Goal: Task Accomplishment & Management: Manage account settings

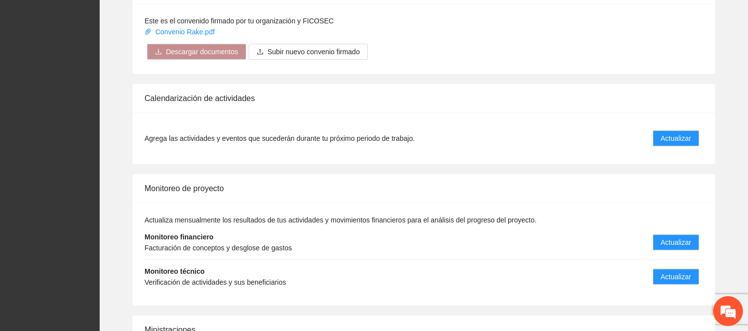
scroll to position [1051, 0]
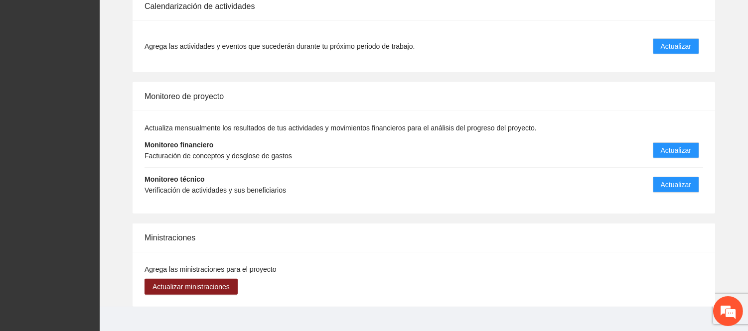
click at [520, 172] on li "Monitoreo técnico Verificación de actividades y sus beneficiarios Actualizar" at bounding box center [423, 185] width 558 height 34
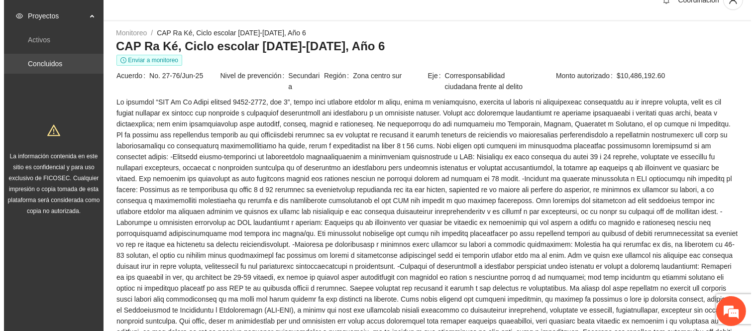
scroll to position [0, 0]
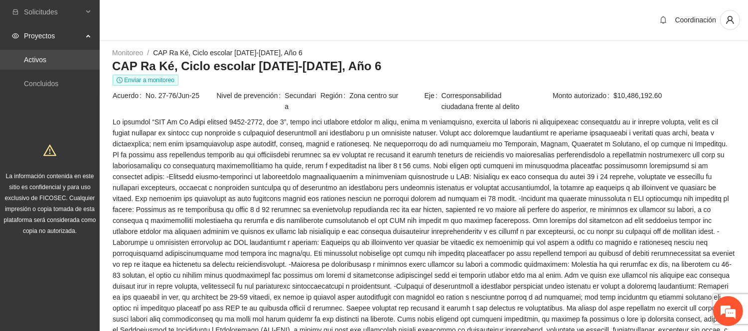
click at [46, 64] on link "Activos" at bounding box center [35, 60] width 22 height 8
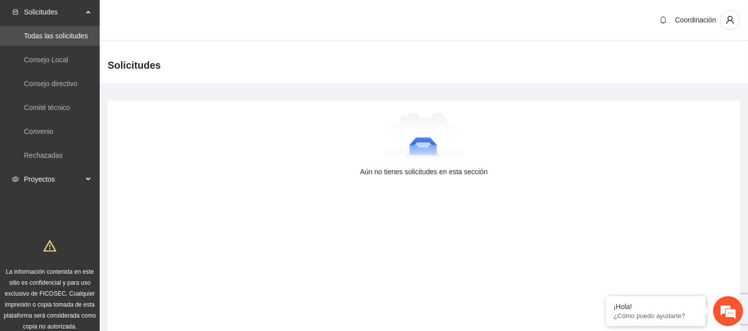
click at [66, 170] on span "Proyectos" at bounding box center [53, 179] width 59 height 20
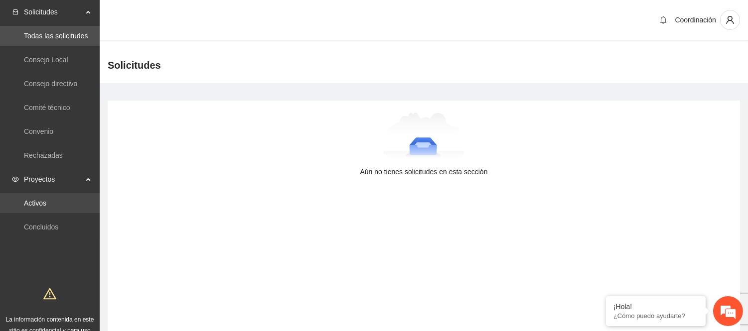
click at [46, 202] on link "Activos" at bounding box center [35, 203] width 22 height 8
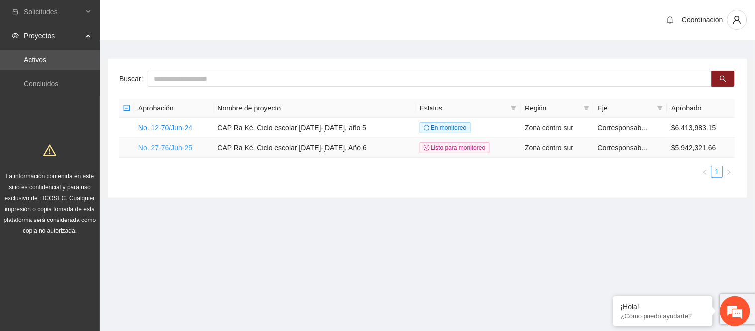
click at [177, 148] on link "No. 27-76/Jun-25" at bounding box center [165, 148] width 54 height 8
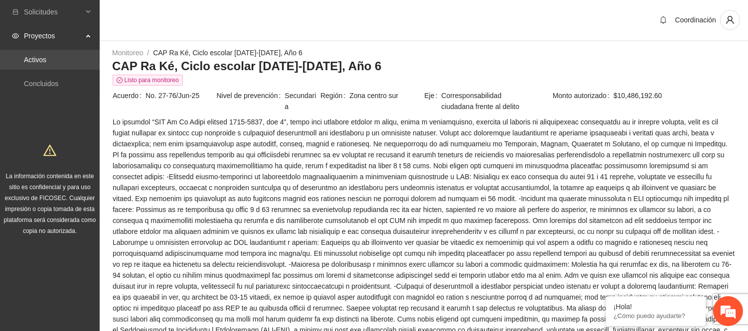
click at [46, 56] on link "Activos" at bounding box center [35, 60] width 22 height 8
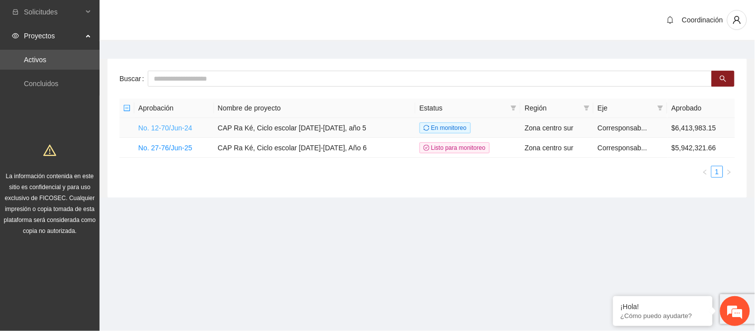
click at [185, 128] on link "No. 12-70/Jun-24" at bounding box center [165, 128] width 54 height 8
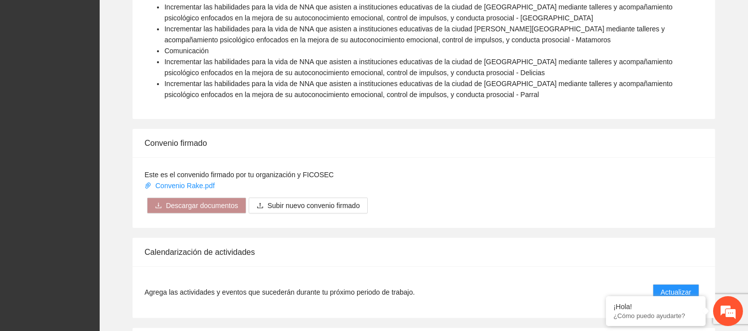
scroll to position [885, 0]
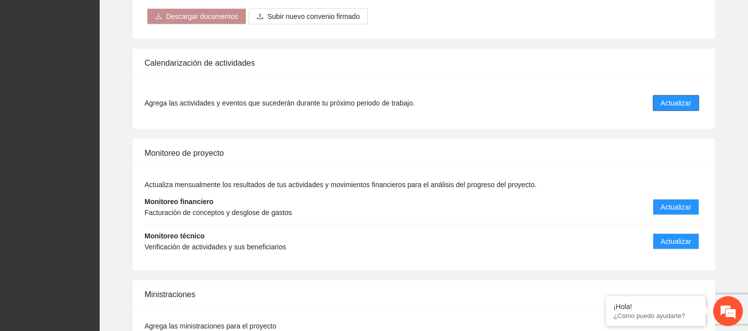
click at [673, 98] on span "Actualizar" at bounding box center [675, 103] width 30 height 11
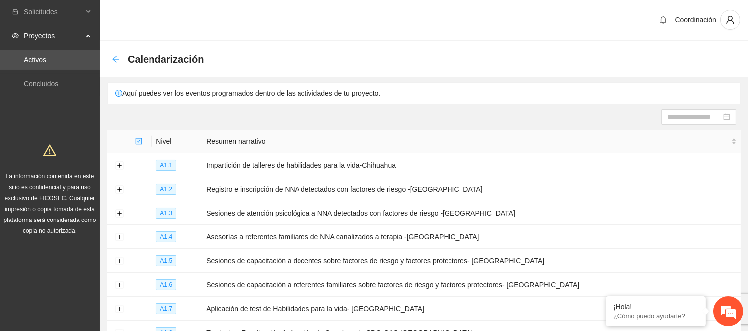
click at [119, 59] on icon "arrow-left" at bounding box center [116, 59] width 8 height 8
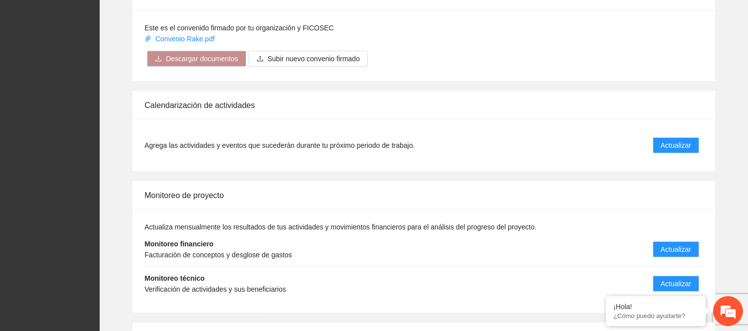
scroll to position [885, 0]
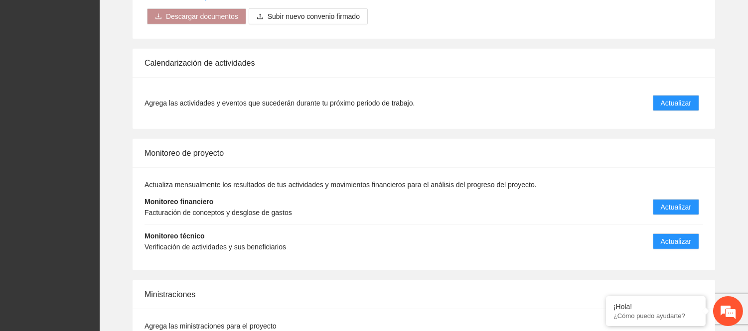
click at [679, 190] on li "Monitoreo financiero Facturación de conceptos y desglose de gastos Actualizar" at bounding box center [423, 207] width 558 height 34
click at [674, 202] on span "Actualizar" at bounding box center [675, 207] width 30 height 11
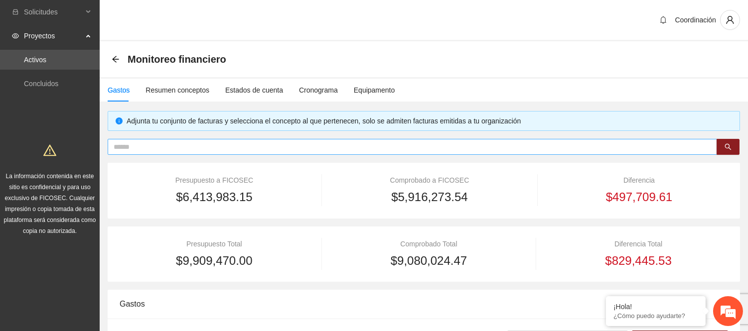
click at [197, 151] on input "text" at bounding box center [408, 146] width 589 height 11
type input "****"
type input "**********"
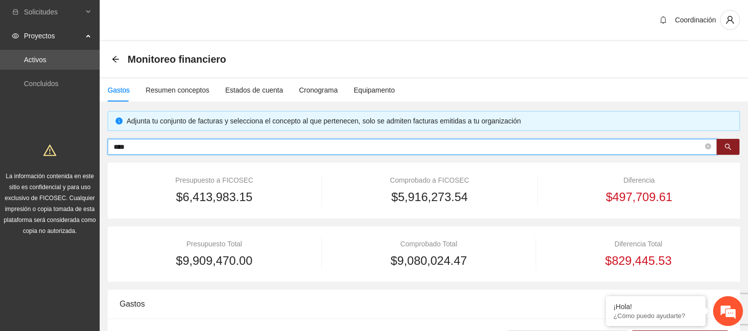
type input "**********"
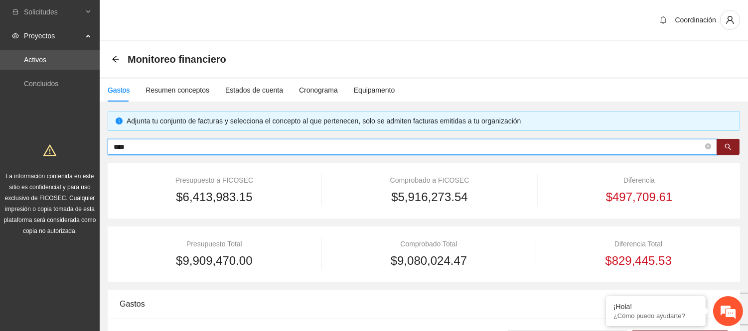
scroll to position [0, 5]
type input "****"
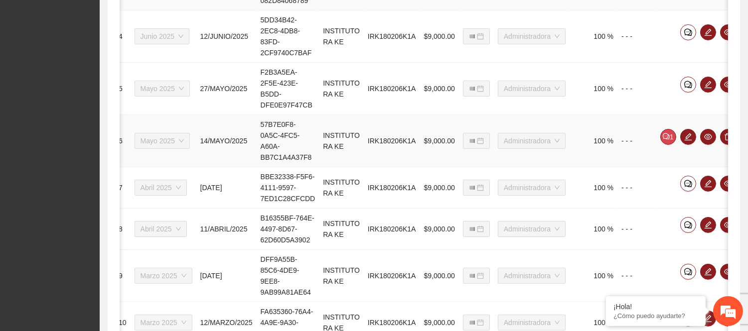
scroll to position [609, 0]
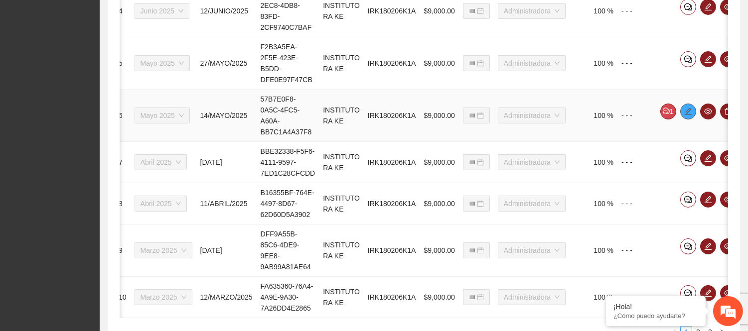
click at [684, 116] on icon "edit" at bounding box center [688, 112] width 8 height 8
click at [684, 115] on icon "edit" at bounding box center [687, 111] width 7 height 7
click at [660, 120] on button "1" at bounding box center [668, 112] width 16 height 16
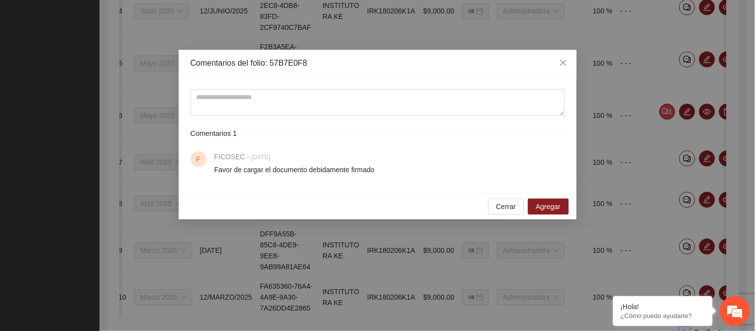
click at [644, 177] on div "Comentarios del folio: 57B7E0F8 Comentarios 1 F FICOSEC - 21 AGOSTO 2025 Favor …" at bounding box center [377, 165] width 755 height 331
click at [541, 205] on span "Agregar" at bounding box center [548, 206] width 25 height 11
click at [547, 168] on div "Favor de cargar el documento debidamente firmado" at bounding box center [384, 169] width 339 height 11
click at [564, 61] on icon "close" at bounding box center [564, 63] width 8 height 8
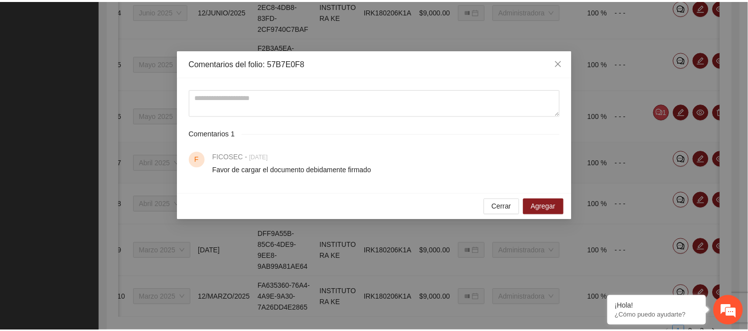
scroll to position [0, 0]
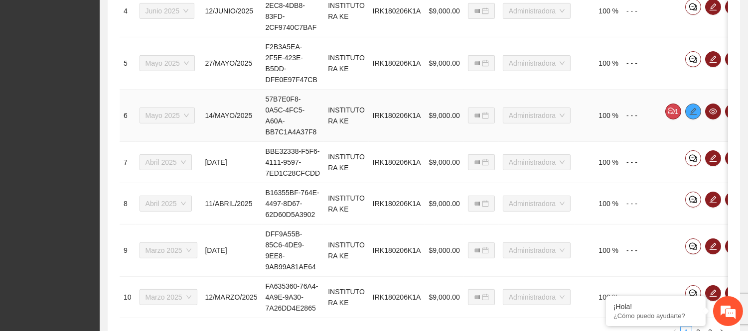
click at [685, 114] on button "button" at bounding box center [693, 112] width 16 height 16
click at [689, 116] on icon "edit" at bounding box center [693, 112] width 8 height 8
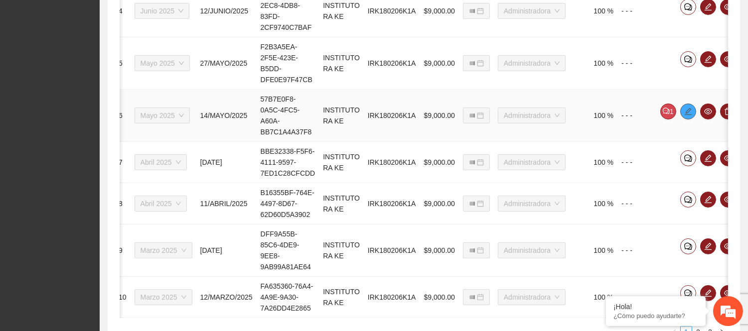
scroll to position [0, 3]
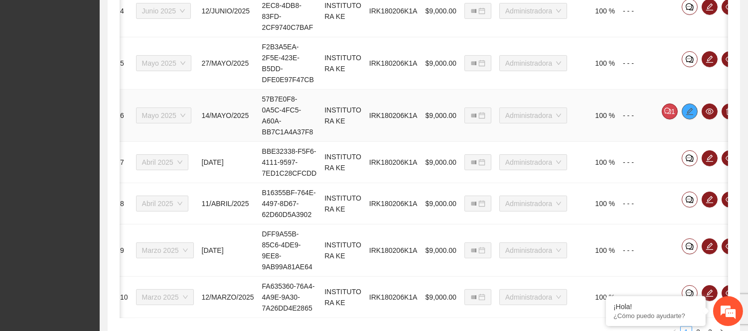
click at [682, 116] on span "edit" at bounding box center [689, 112] width 15 height 8
click at [685, 116] on icon "edit" at bounding box center [689, 112] width 8 height 8
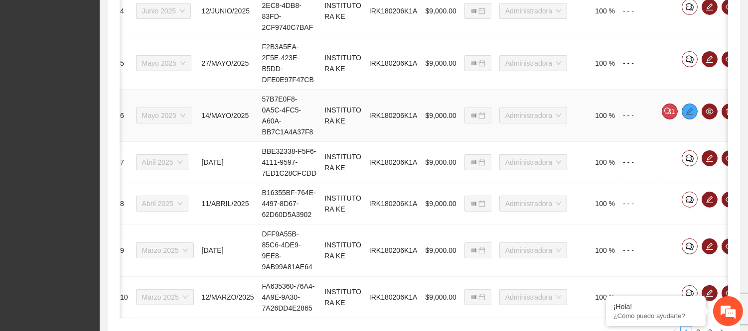
click at [685, 116] on icon "edit" at bounding box center [689, 112] width 8 height 8
click at [668, 138] on td "1" at bounding box center [699, 116] width 84 height 52
click at [668, 142] on td "1" at bounding box center [699, 116] width 84 height 52
click at [685, 116] on icon "edit" at bounding box center [689, 112] width 8 height 8
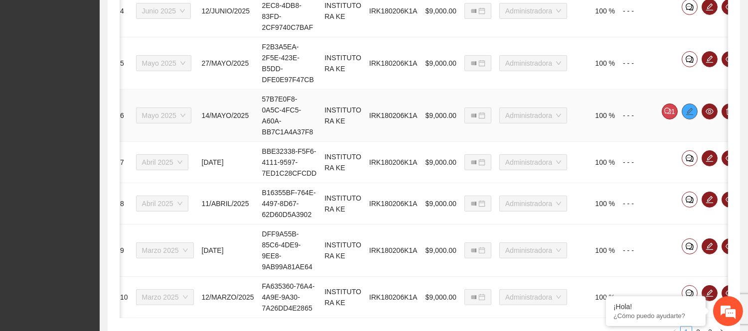
click at [685, 116] on icon "edit" at bounding box center [689, 112] width 8 height 8
click at [664, 115] on icon "comment" at bounding box center [667, 111] width 7 height 6
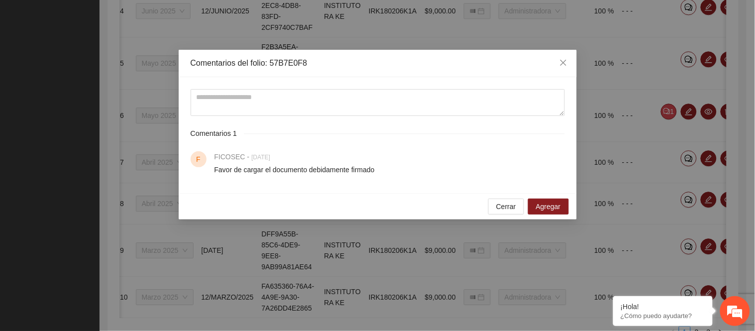
click at [679, 125] on div "Comentarios del folio: 57B7E0F8 Comentarios 1 F FICOSEC - 21 AGOSTO 2025 Favor …" at bounding box center [377, 165] width 755 height 331
click at [566, 65] on icon "close" at bounding box center [564, 63] width 8 height 8
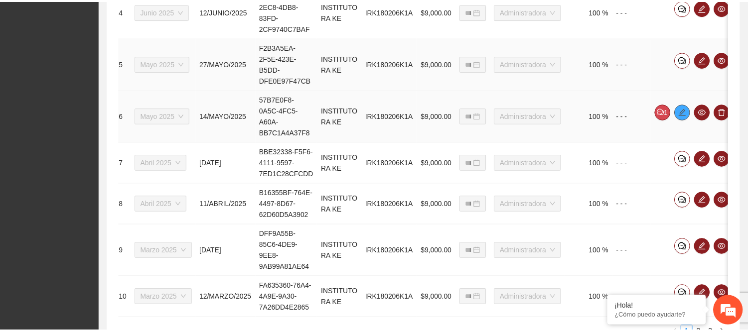
scroll to position [0, 0]
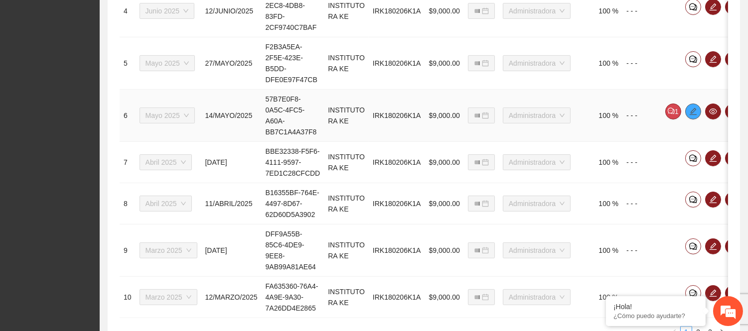
click at [685, 120] on button "button" at bounding box center [693, 112] width 16 height 16
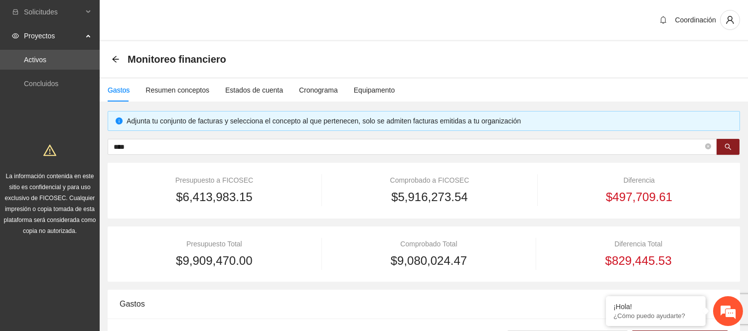
click at [125, 58] on div "Monitoreo financiero" at bounding box center [172, 59] width 121 height 16
click at [119, 58] on icon "arrow-left" at bounding box center [116, 59] width 8 height 8
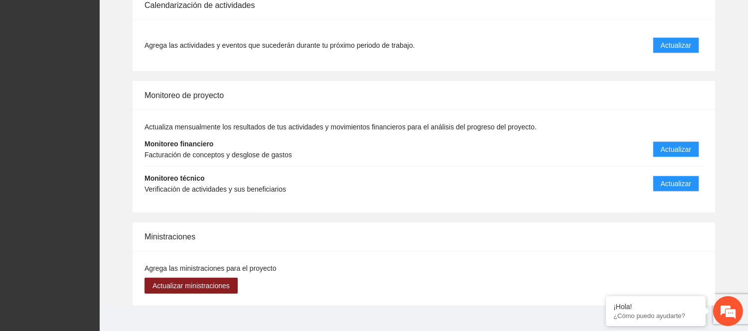
scroll to position [943, 0]
click at [675, 178] on span "Actualizar" at bounding box center [675, 183] width 30 height 11
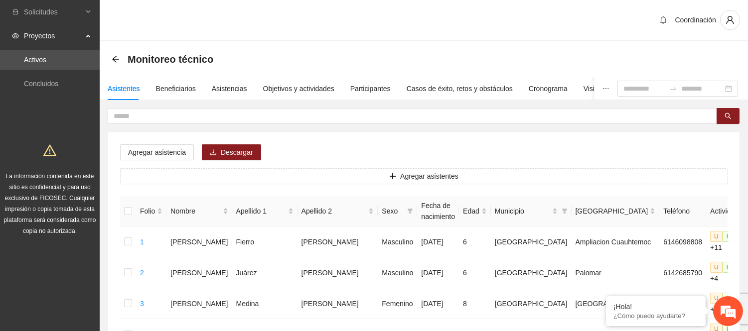
click at [109, 58] on div "Monitoreo técnico" at bounding box center [424, 59] width 648 height 36
click at [120, 59] on div "Monitoreo técnico" at bounding box center [166, 59] width 108 height 16
click at [117, 59] on icon "arrow-left" at bounding box center [115, 59] width 6 height 6
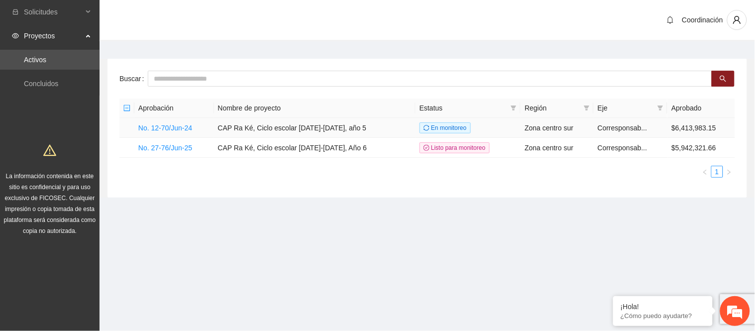
click at [157, 133] on td "No. 12-70/Jun-24" at bounding box center [174, 128] width 80 height 20
click at [158, 131] on link "No. 12-70/Jun-24" at bounding box center [165, 128] width 54 height 8
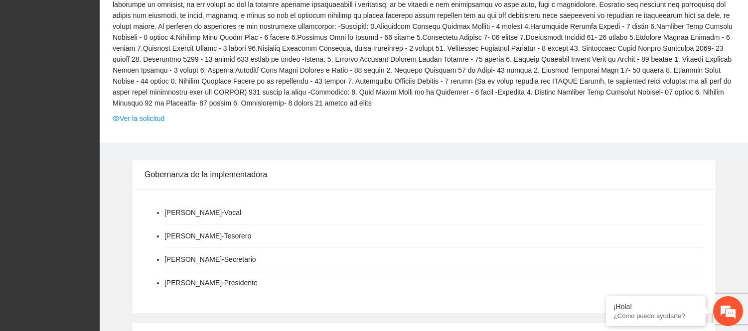
scroll to position [276, 0]
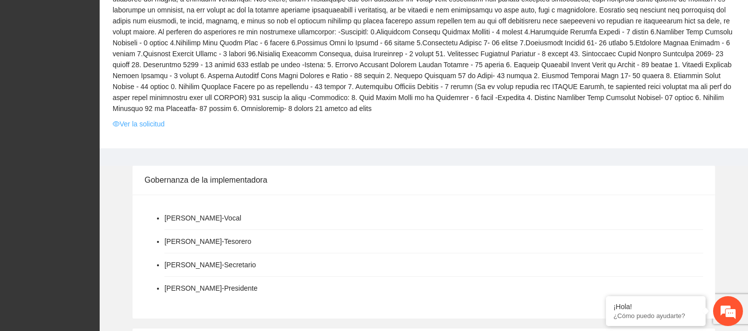
click at [152, 119] on link "Ver la solicitud" at bounding box center [139, 124] width 52 height 11
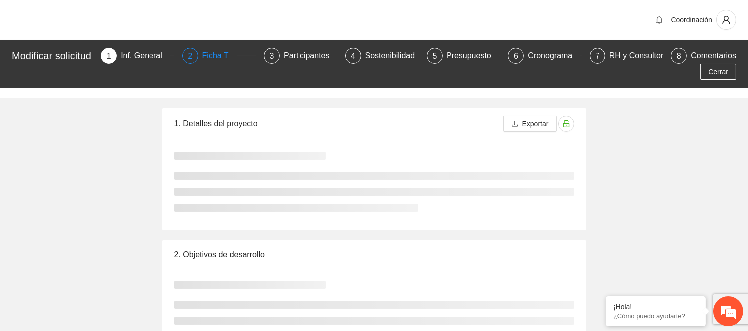
click at [217, 54] on div "Ficha T" at bounding box center [219, 56] width 34 height 16
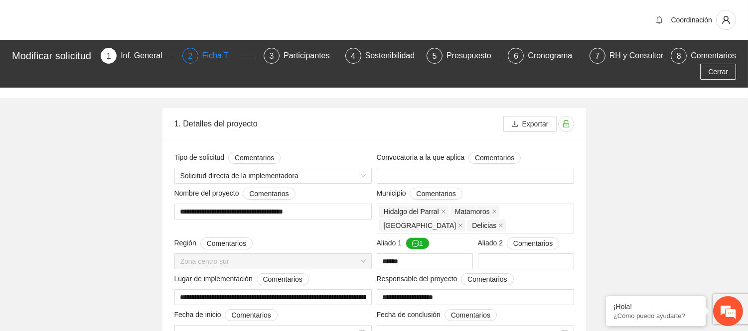
type input "**********"
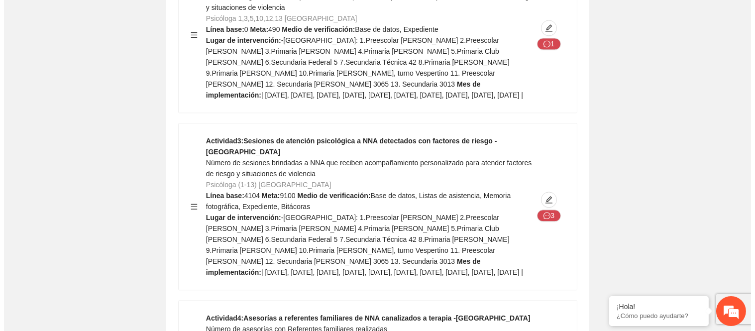
scroll to position [4104, 0]
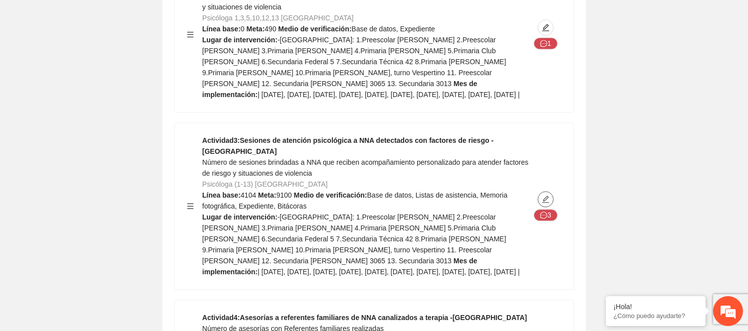
click at [544, 195] on icon "edit" at bounding box center [545, 199] width 8 height 8
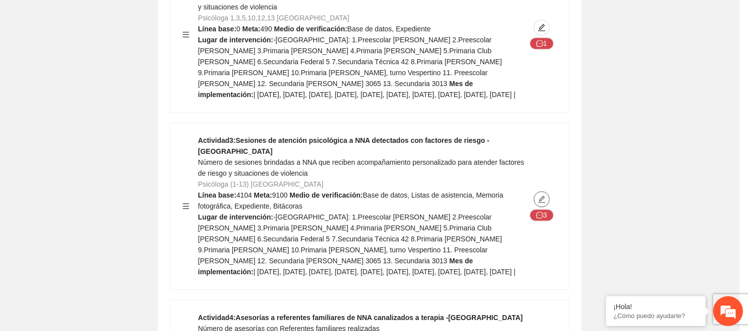
type textarea "**********"
type input "**********"
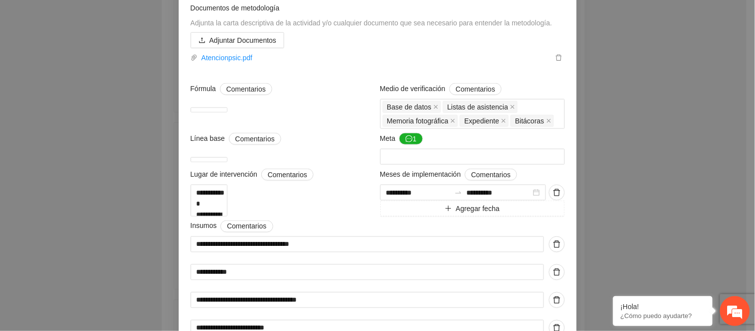
scroll to position [282, 0]
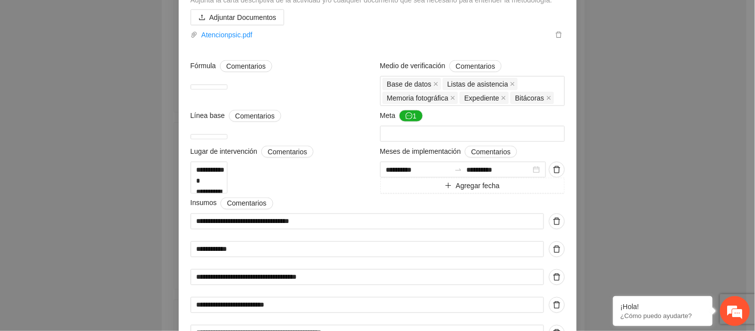
drag, startPoint x: 250, startPoint y: 83, endPoint x: 287, endPoint y: 117, distance: 50.8
drag, startPoint x: 340, startPoint y: 158, endPoint x: 173, endPoint y: 126, distance: 169.4
click at [173, 126] on div "**********" at bounding box center [377, 165] width 755 height 331
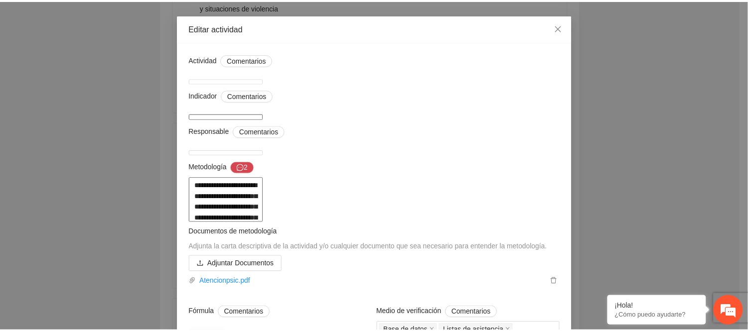
scroll to position [55, 0]
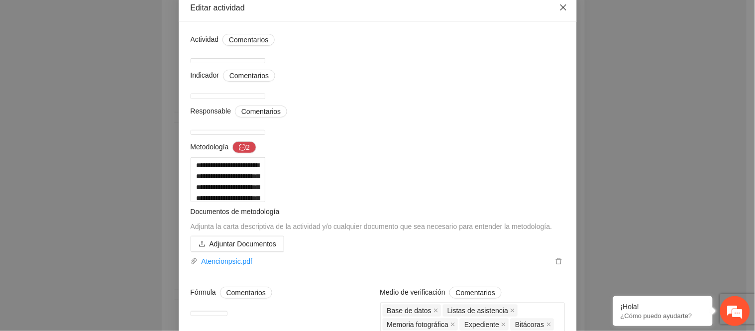
click at [561, 6] on icon "close" at bounding box center [564, 7] width 8 height 8
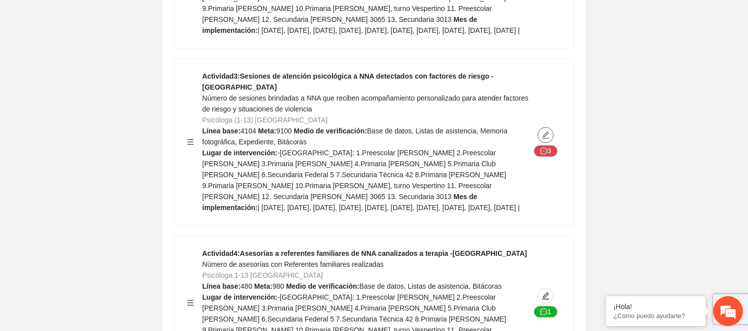
scroll to position [4265, 0]
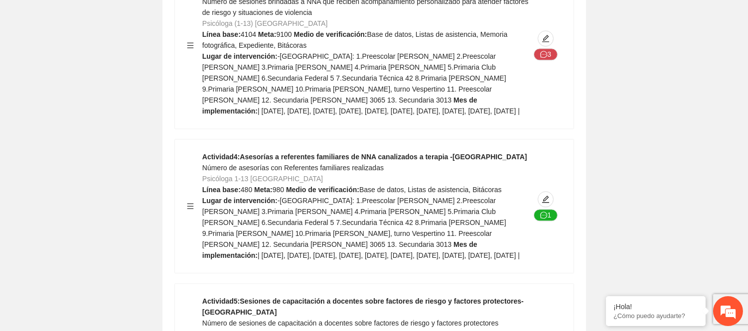
click at [426, 197] on span "-Chihuahua: 1.Preescolar Rodolfo Sánchez Taboada 2.Preescolar Aquiles Serdán 3.…" at bounding box center [354, 223] width 304 height 52
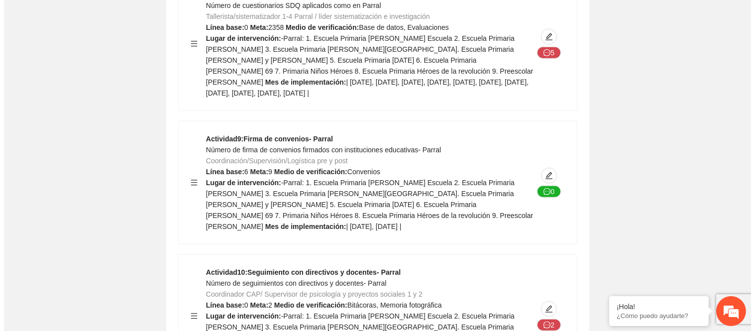
scroll to position [8997, 0]
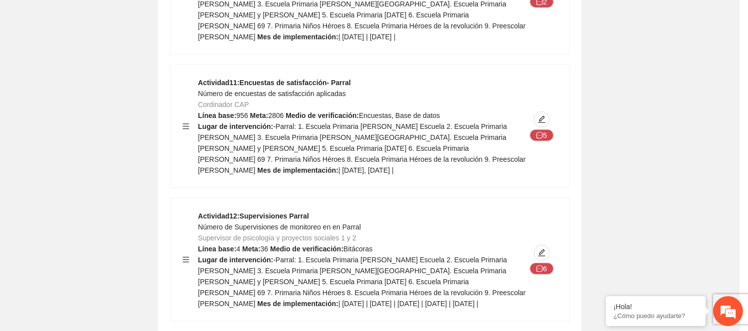
type textarea "**********"
type input "**********"
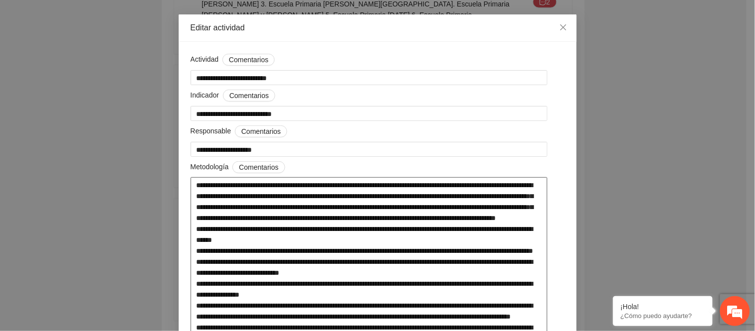
scroll to position [55, 0]
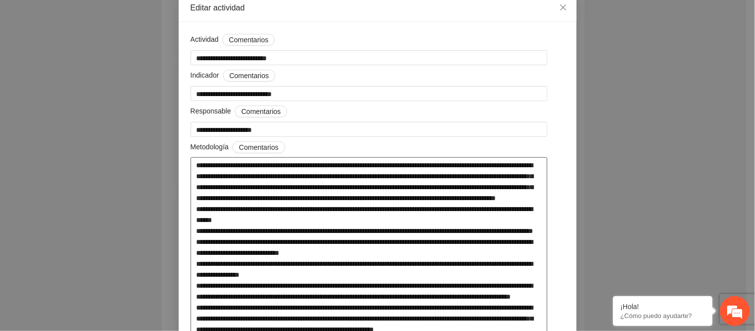
drag, startPoint x: 253, startPoint y: 178, endPoint x: 436, endPoint y: 208, distance: 185.8
click at [436, 208] on textarea at bounding box center [369, 264] width 357 height 214
click at [459, 207] on textarea at bounding box center [369, 264] width 357 height 214
drag, startPoint x: 464, startPoint y: 207, endPoint x: 178, endPoint y: 167, distance: 288.1
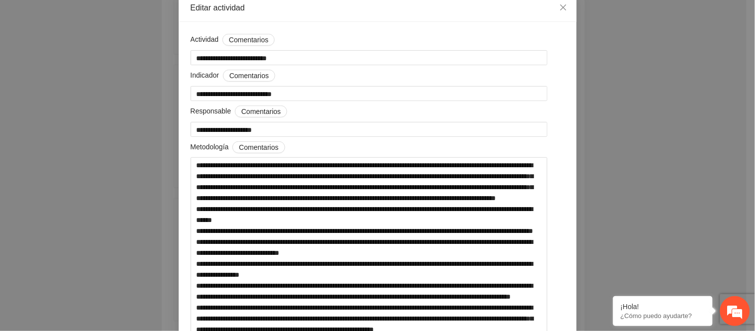
click at [597, 146] on div "**********" at bounding box center [377, 165] width 755 height 331
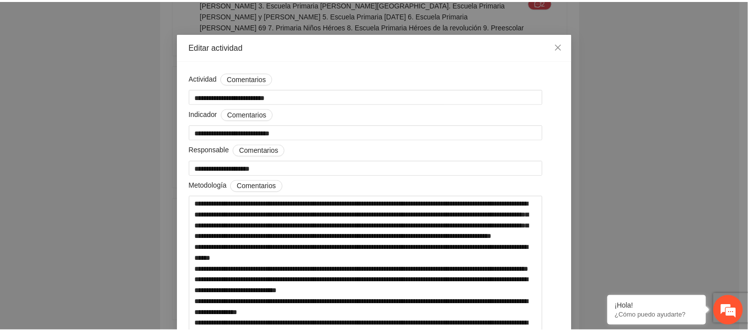
scroll to position [0, 0]
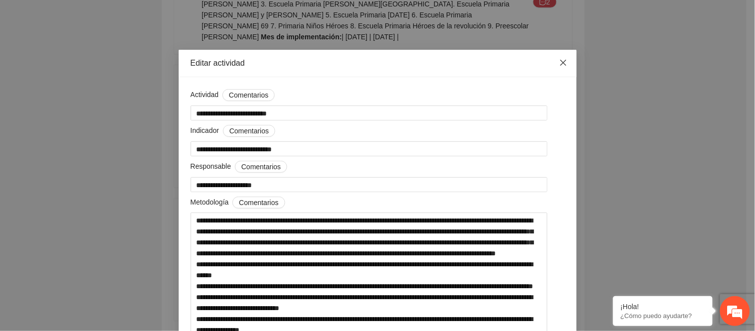
click at [555, 72] on span "Close" at bounding box center [563, 63] width 27 height 27
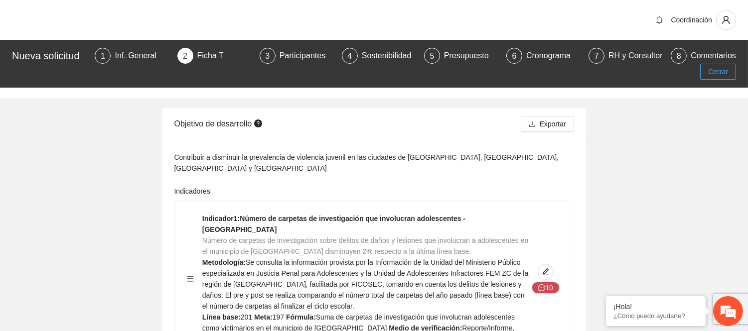
click at [723, 68] on span "Cerrar" at bounding box center [718, 71] width 20 height 11
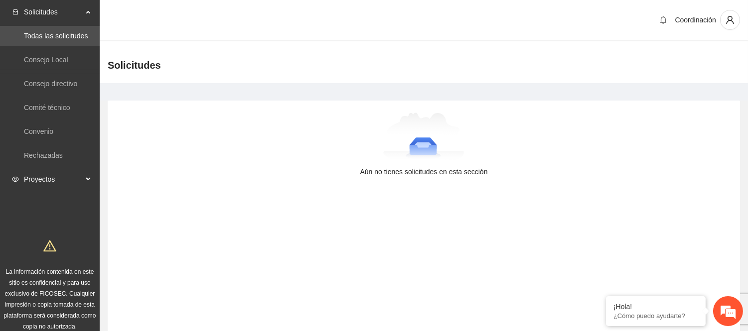
click at [40, 176] on span "Proyectos" at bounding box center [53, 179] width 59 height 20
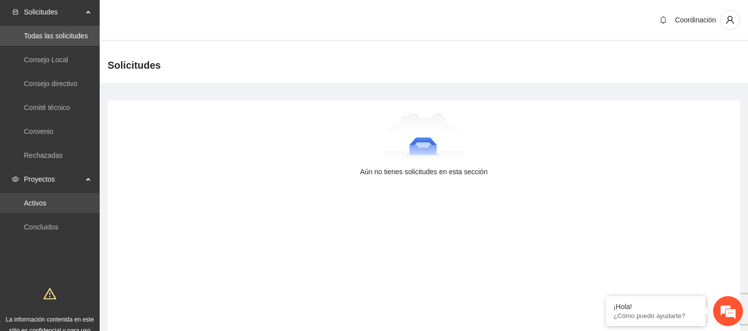
click at [46, 204] on link "Activos" at bounding box center [35, 203] width 22 height 8
click at [41, 207] on link "Activos" at bounding box center [35, 203] width 22 height 8
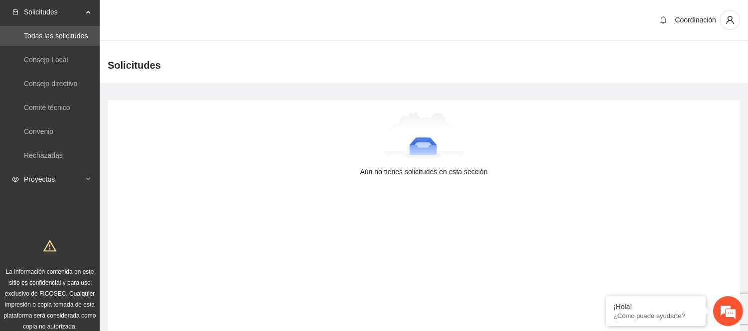
click at [53, 181] on span "Proyectos" at bounding box center [53, 179] width 59 height 20
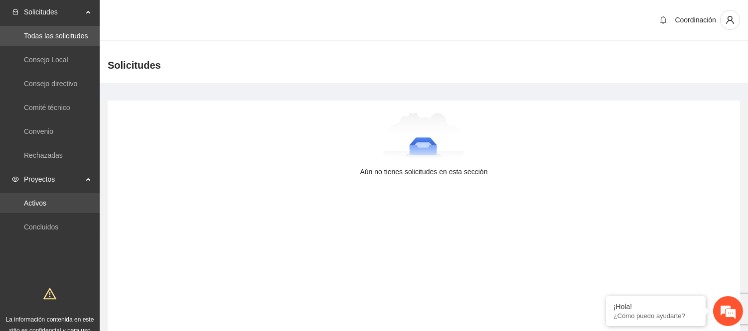
click at [46, 199] on link "Activos" at bounding box center [35, 203] width 22 height 8
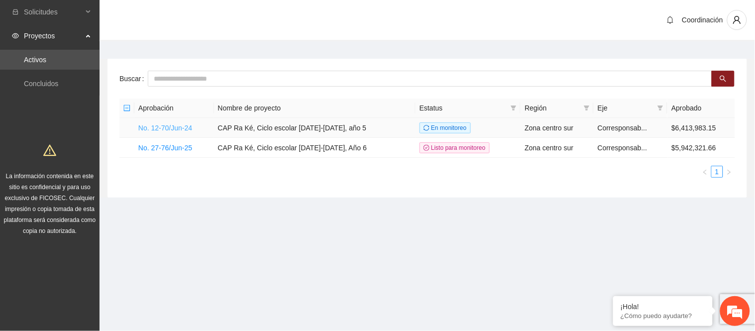
click at [157, 128] on link "No. 12-70/Jun-24" at bounding box center [165, 128] width 54 height 8
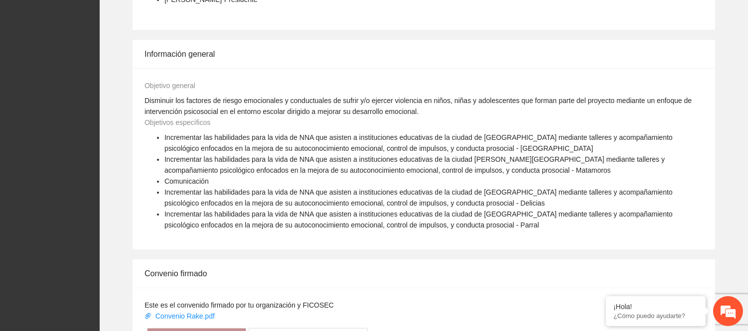
scroll to position [943, 0]
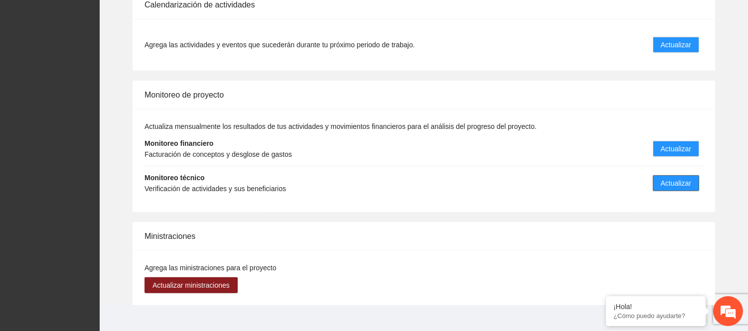
click at [658, 175] on button "Actualizar" at bounding box center [675, 183] width 46 height 16
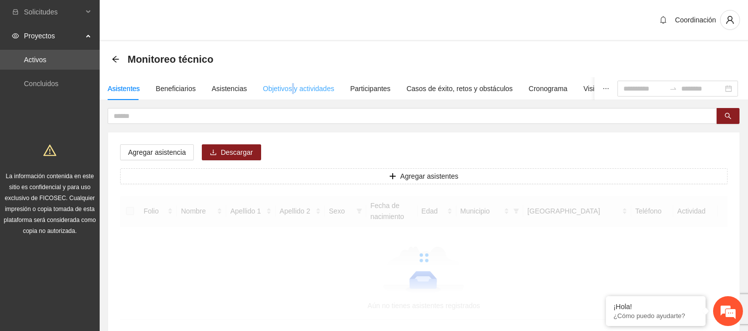
click at [289, 97] on div "Objetivos y actividades" at bounding box center [298, 88] width 71 height 23
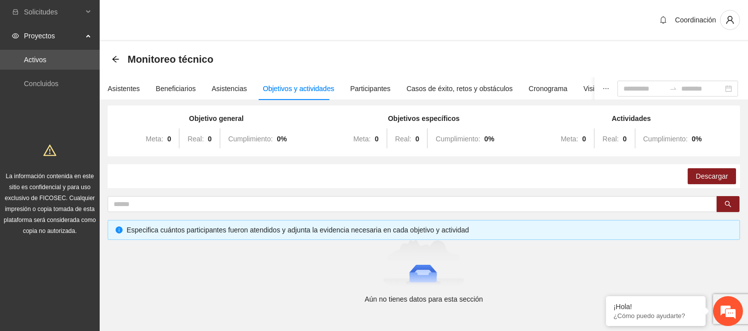
click at [285, 88] on div "Objetivos y actividades" at bounding box center [298, 88] width 71 height 11
click at [228, 92] on div "Asistencias" at bounding box center [229, 88] width 35 height 11
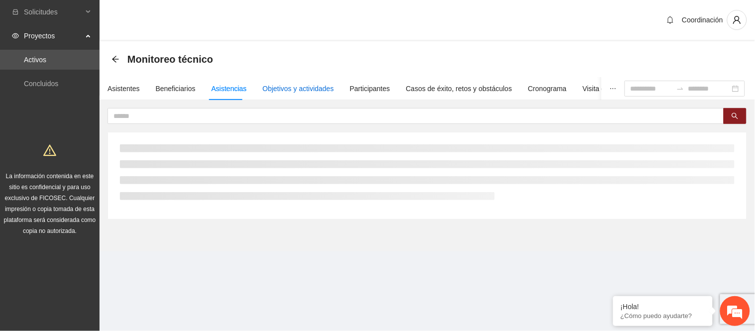
click at [306, 90] on div "Objetivos y actividades" at bounding box center [298, 88] width 71 height 11
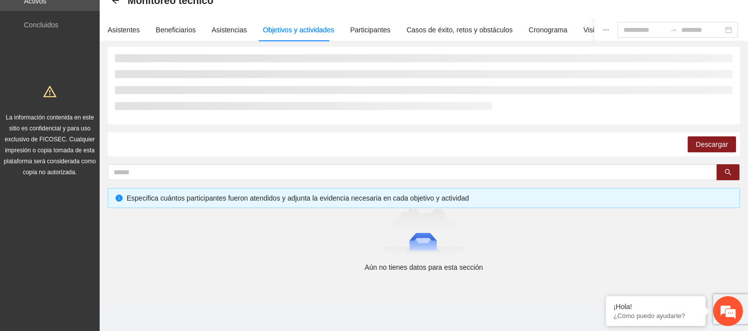
scroll to position [60, 0]
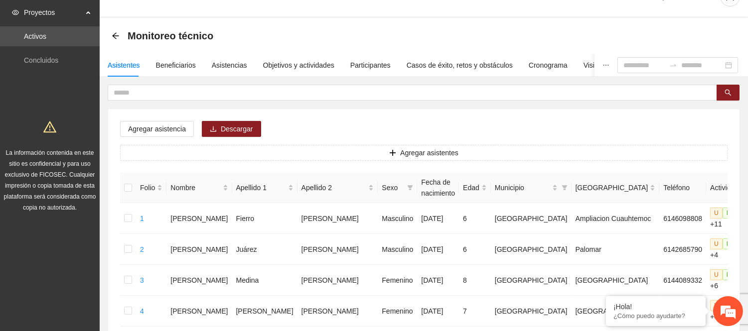
scroll to position [5, 0]
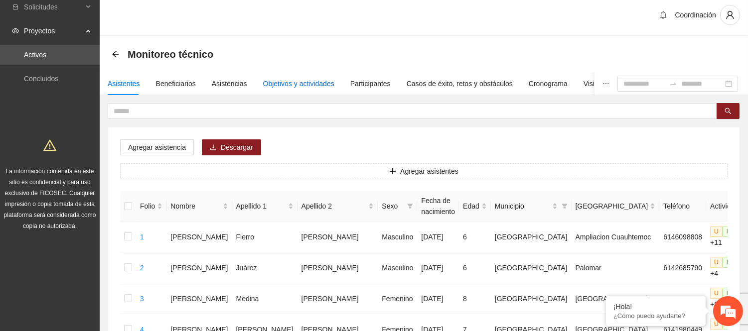
click at [302, 88] on div "Objetivos y actividades" at bounding box center [298, 83] width 71 height 11
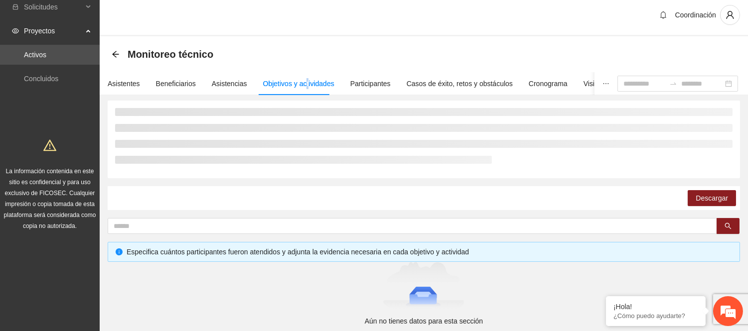
scroll to position [0, 0]
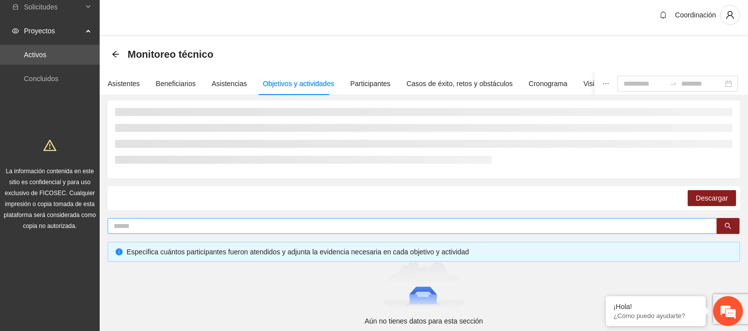
click at [394, 225] on input "text" at bounding box center [408, 226] width 589 height 11
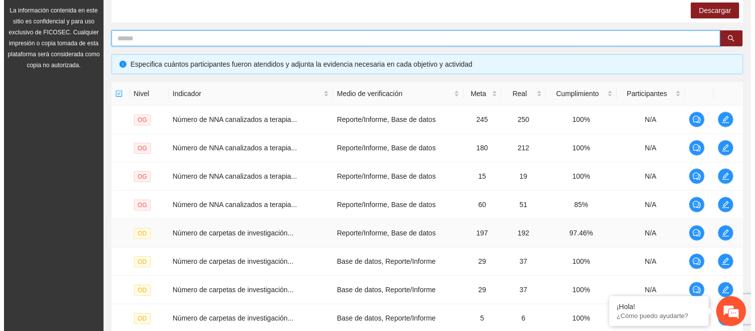
scroll to position [171, 0]
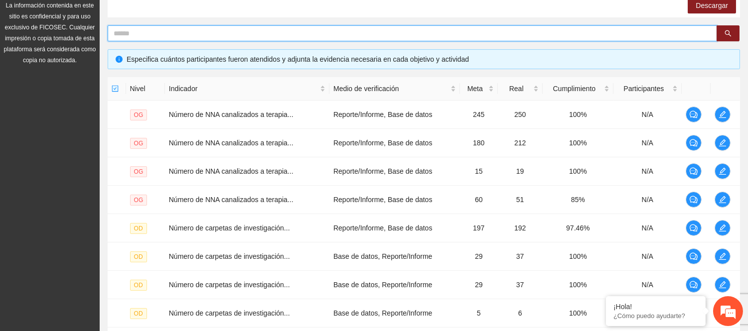
click at [243, 32] on input "text" at bounding box center [408, 33] width 589 height 11
type input "**********"
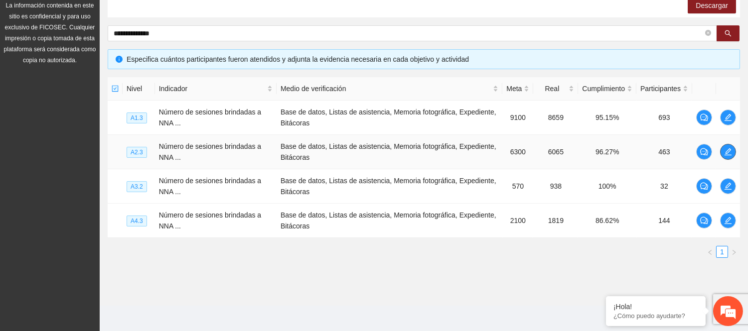
click at [726, 148] on icon "edit" at bounding box center [728, 152] width 8 height 8
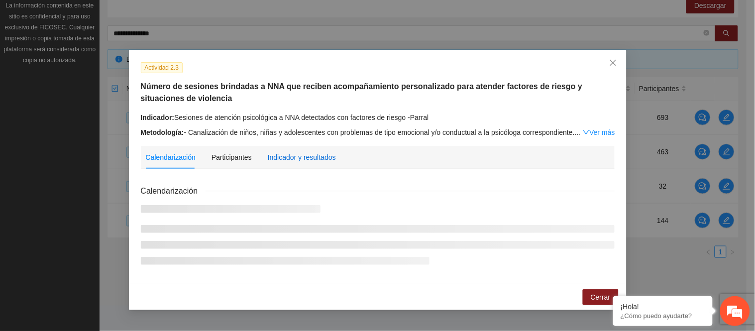
click at [286, 157] on div "Indicador y resultados" at bounding box center [302, 157] width 68 height 11
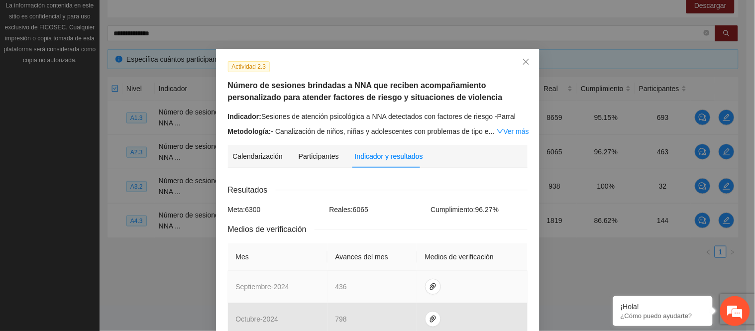
scroll to position [0, 0]
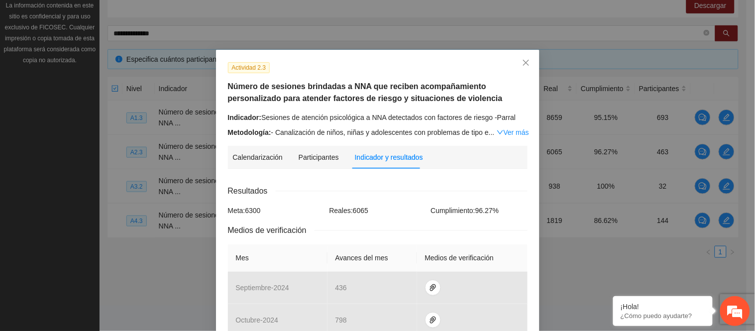
drag, startPoint x: 449, startPoint y: 59, endPoint x: 460, endPoint y: 67, distance: 13.8
click at [526, 68] on span "Close" at bounding box center [526, 63] width 27 height 27
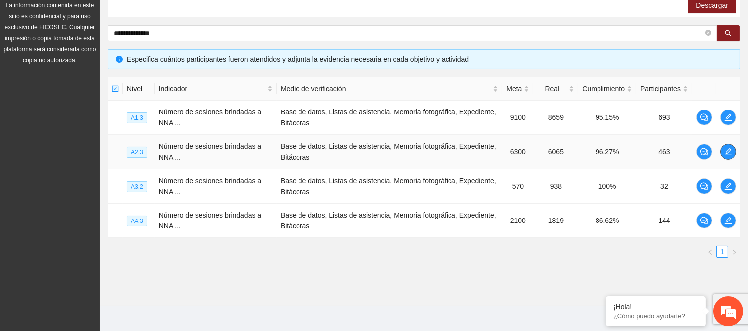
click at [724, 149] on icon "edit" at bounding box center [728, 152] width 8 height 8
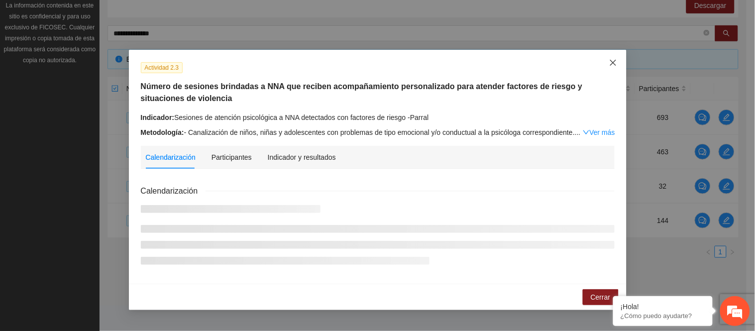
click at [615, 64] on icon "close" at bounding box center [614, 63] width 8 height 8
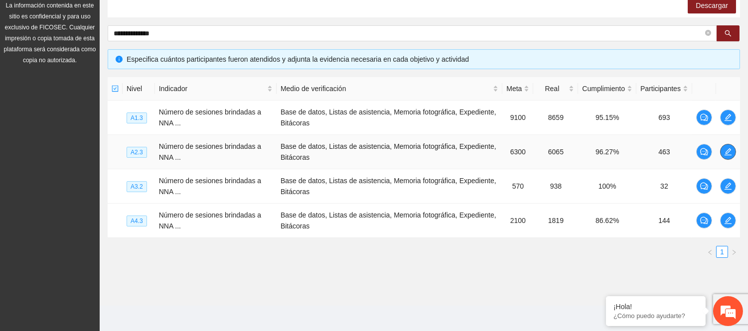
click at [727, 156] on button "button" at bounding box center [728, 152] width 16 height 16
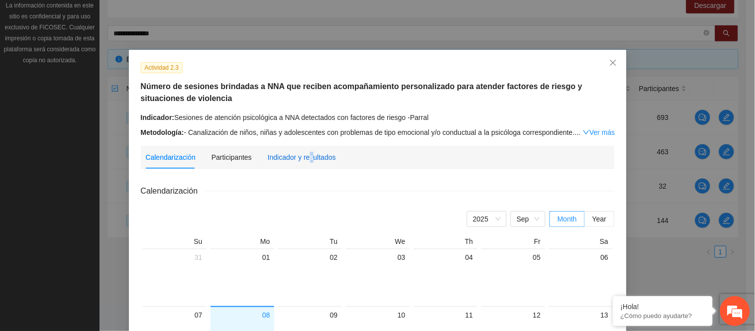
click at [305, 153] on div "Indicador y resultados" at bounding box center [302, 157] width 68 height 11
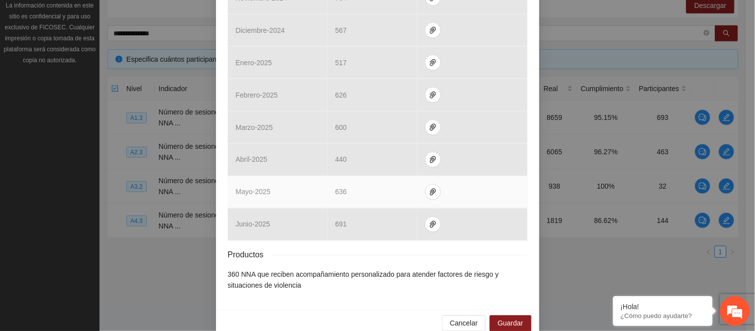
scroll to position [372, 0]
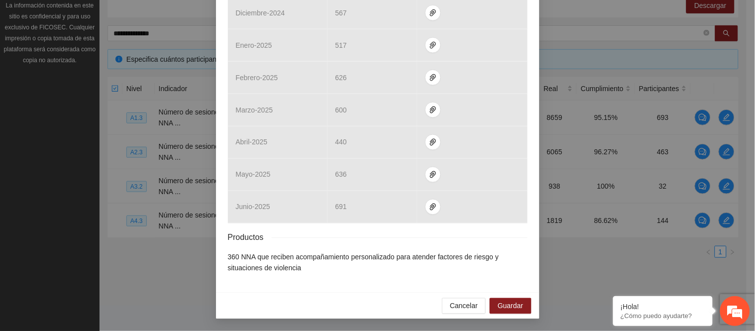
click at [470, 297] on div "Cancelar Guardar" at bounding box center [378, 306] width 324 height 26
click at [461, 309] on span "Cancelar" at bounding box center [464, 306] width 28 height 11
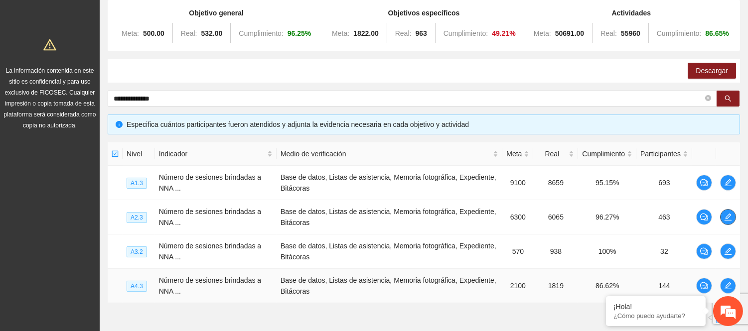
scroll to position [60, 0]
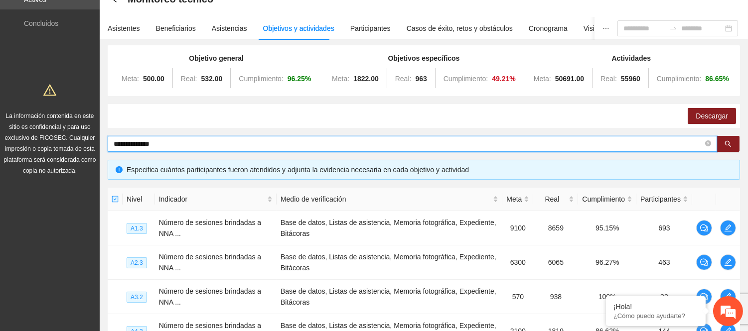
drag, startPoint x: 184, startPoint y: 148, endPoint x: 101, endPoint y: 140, distance: 83.5
click at [101, 140] on div "**********" at bounding box center [424, 216] width 648 height 337
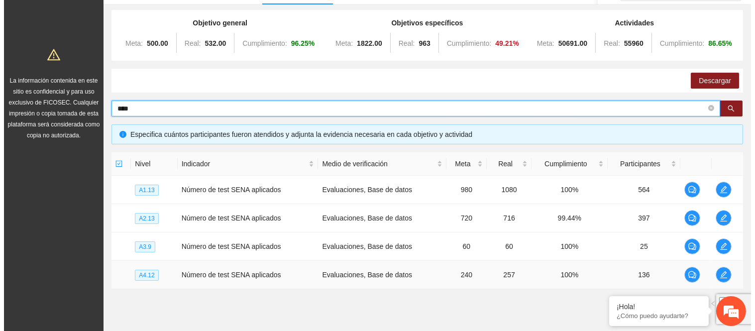
scroll to position [116, 0]
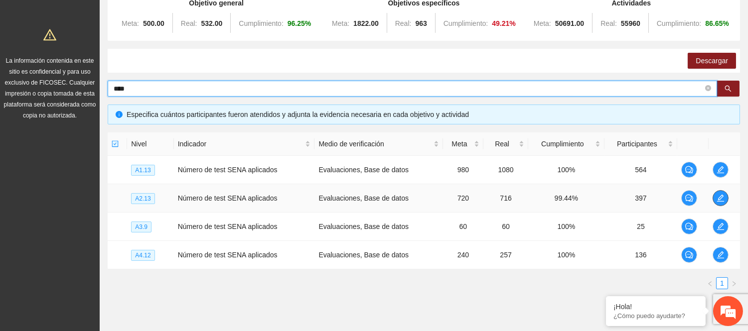
click at [725, 201] on span "edit" at bounding box center [720, 198] width 15 height 8
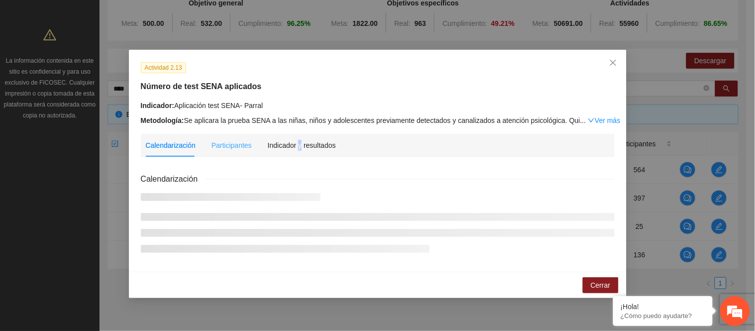
click at [299, 150] on div "Indicador y resultados" at bounding box center [302, 145] width 68 height 23
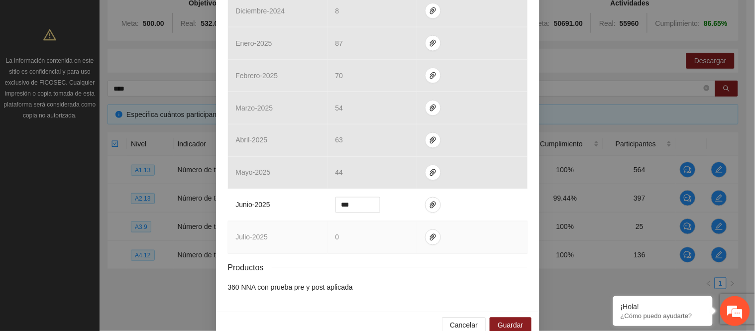
scroll to position [382, 0]
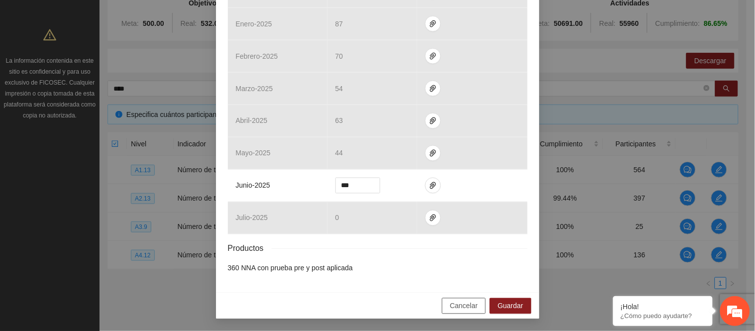
click at [464, 309] on span "Cancelar" at bounding box center [464, 306] width 28 height 11
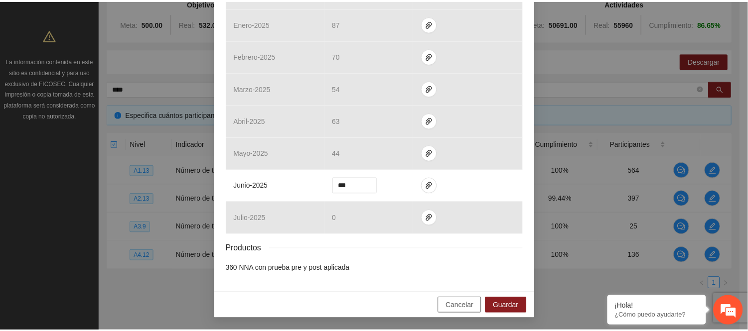
scroll to position [332, 0]
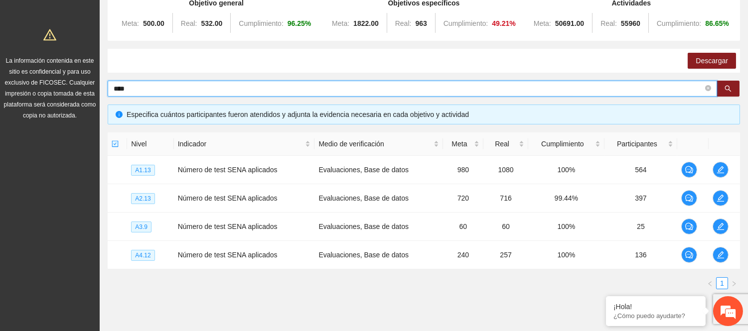
drag, startPoint x: 186, startPoint y: 88, endPoint x: 80, endPoint y: 85, distance: 106.1
click at [80, 85] on section "Solicitudes Proyectos Activos Concluidos La información contenida en este sitio…" at bounding box center [374, 124] width 748 height 481
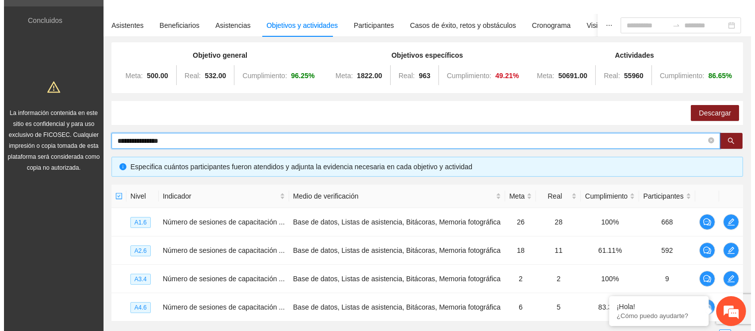
scroll to position [116, 0]
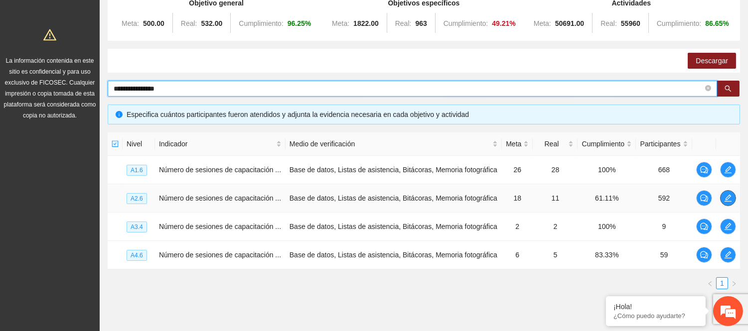
click at [730, 200] on icon "edit" at bounding box center [728, 198] width 8 height 8
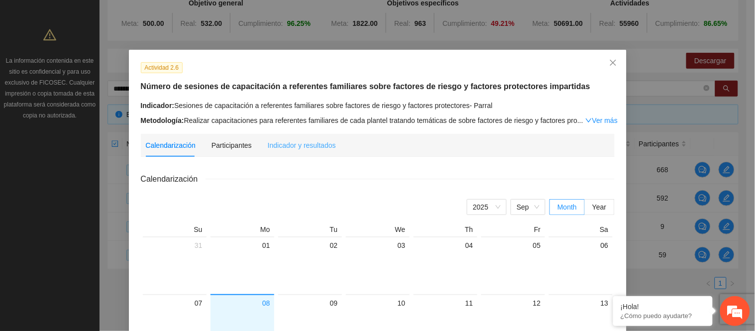
click at [300, 138] on div "Indicador y resultados" at bounding box center [302, 145] width 68 height 23
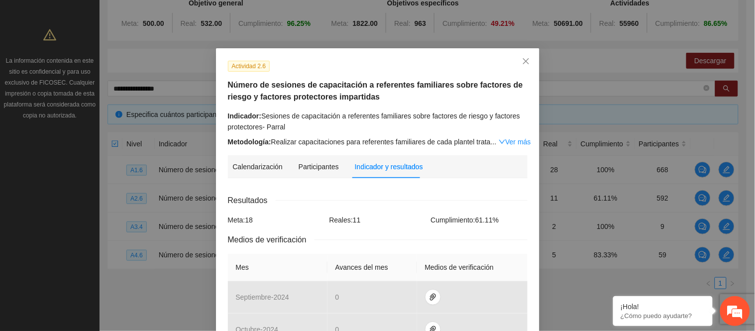
scroll to position [0, 0]
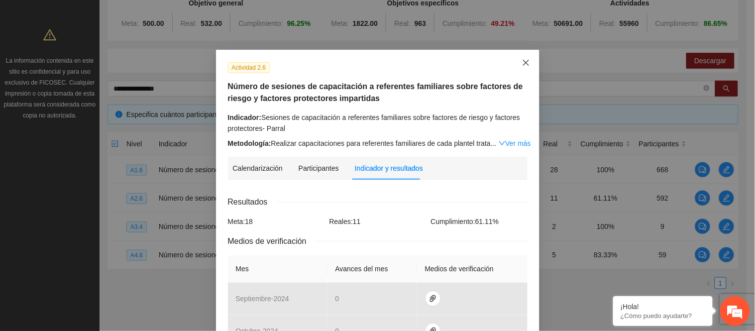
click at [518, 57] on span "Close" at bounding box center [526, 63] width 27 height 27
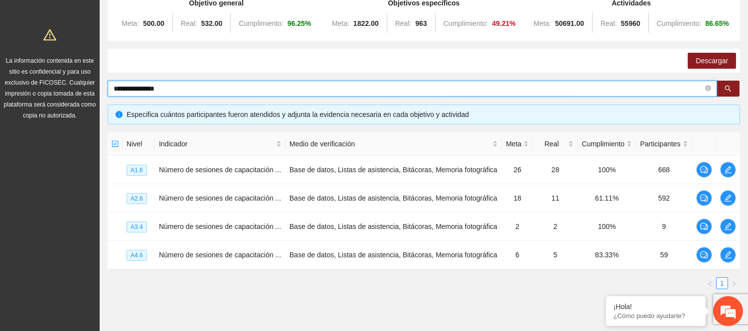
drag, startPoint x: 198, startPoint y: 88, endPoint x: 0, endPoint y: 86, distance: 198.2
click at [0, 86] on section "**********" at bounding box center [374, 124] width 748 height 481
type input "*"
type input "*********"
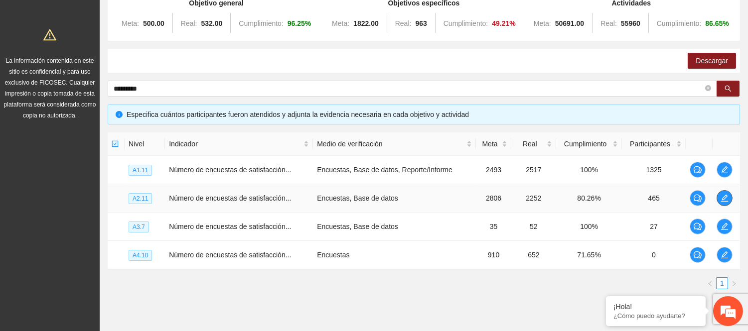
click at [725, 201] on icon "edit" at bounding box center [724, 198] width 7 height 7
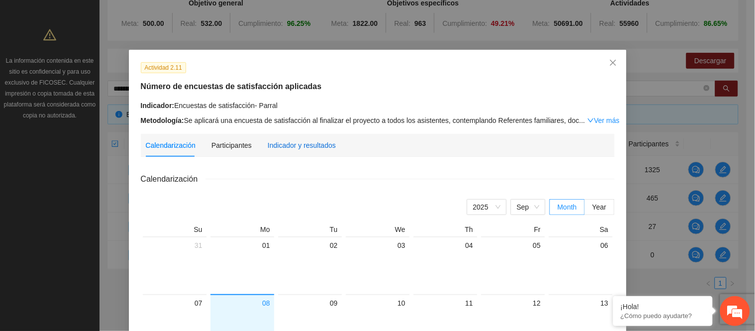
click at [317, 145] on div "Indicador y resultados" at bounding box center [302, 145] width 68 height 11
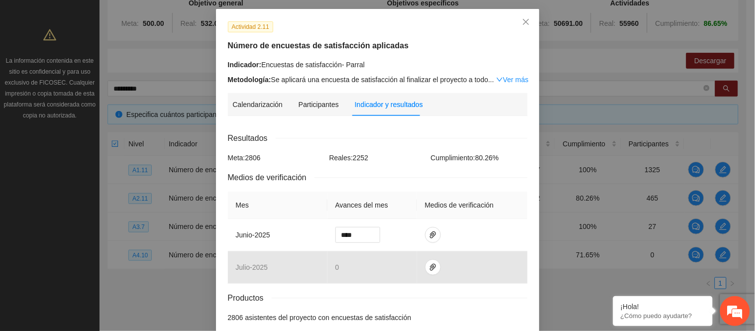
scroll to position [90, 0]
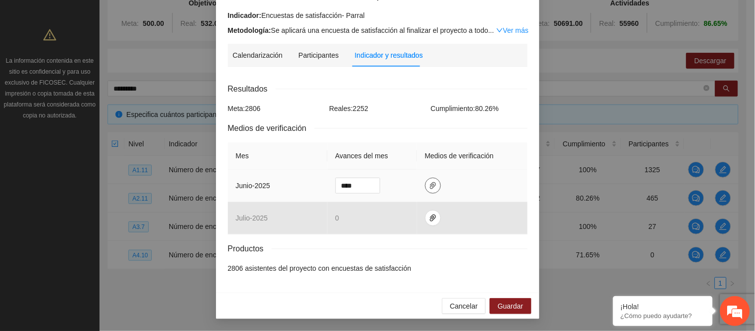
click at [432, 189] on span "paper-clip" at bounding box center [433, 186] width 15 height 8
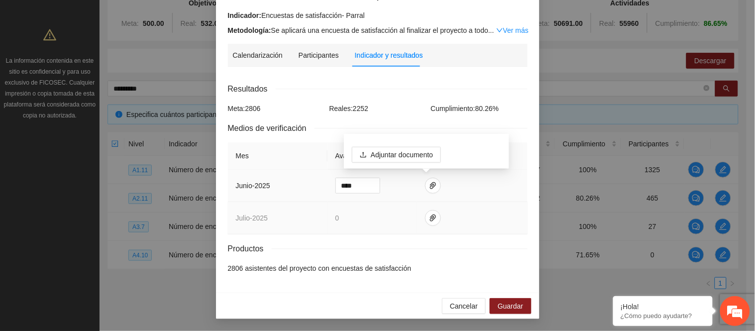
click at [455, 195] on td at bounding box center [472, 186] width 111 height 32
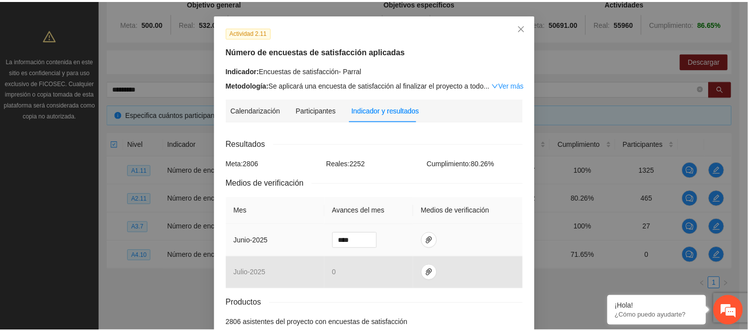
scroll to position [35, 0]
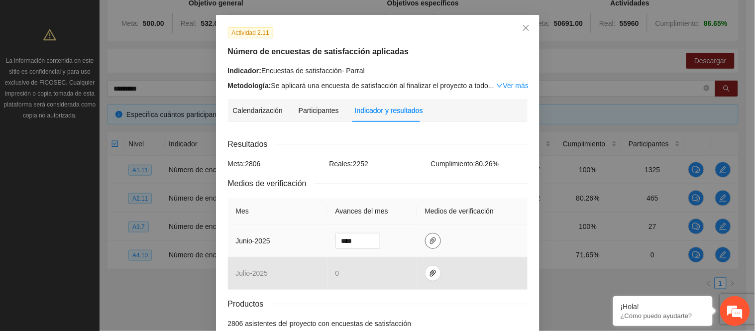
click at [425, 246] on button "button" at bounding box center [433, 241] width 16 height 16
click at [477, 249] on td at bounding box center [472, 241] width 111 height 32
click at [522, 24] on icon "close" at bounding box center [526, 28] width 8 height 8
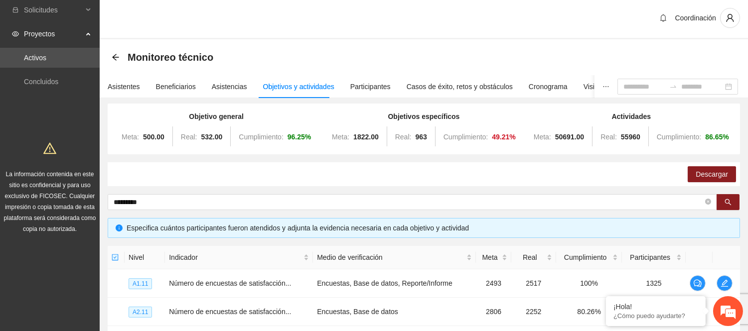
scroll to position [0, 0]
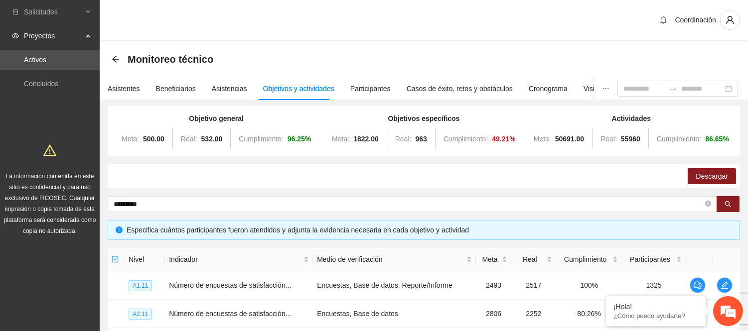
click at [142, 83] on div "Asistentes Beneficiarios Asistencias Objetivos y actividades Participantes Caso…" at bounding box center [388, 88] width 577 height 23
click at [135, 88] on div "Asistentes" at bounding box center [124, 88] width 32 height 11
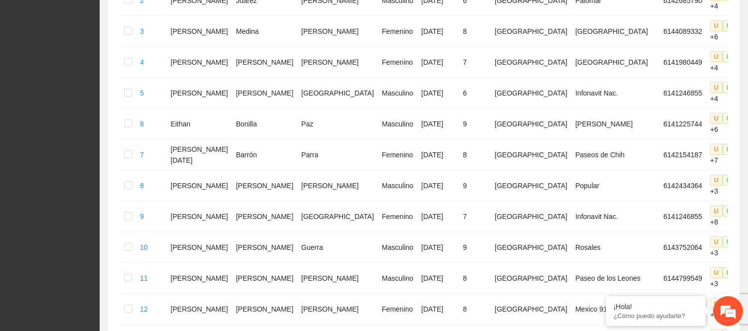
scroll to position [580, 0]
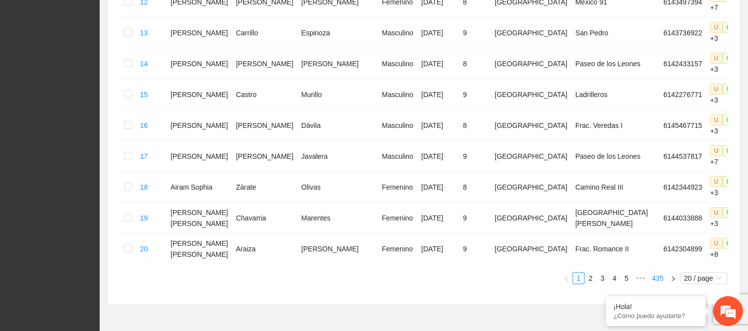
click at [660, 273] on link "435" at bounding box center [656, 278] width 17 height 11
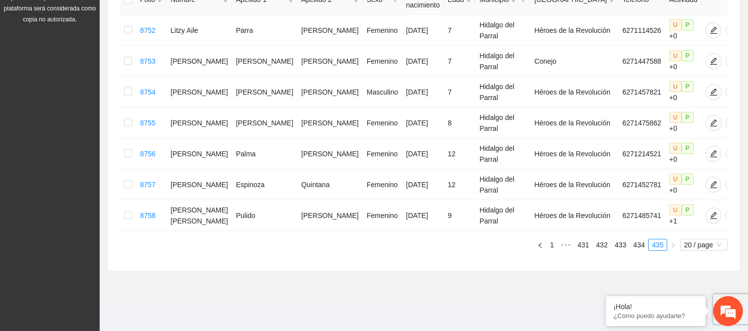
scroll to position [202, 0]
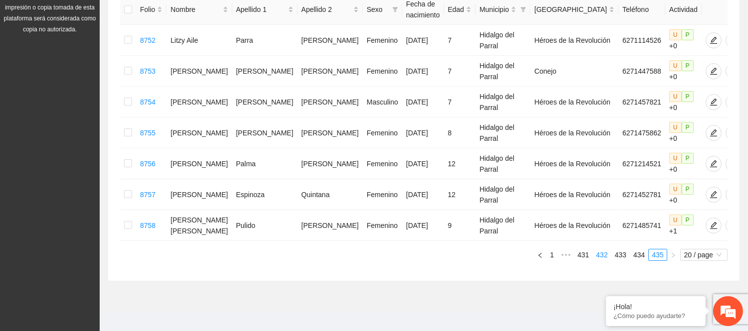
click at [594, 250] on link "432" at bounding box center [601, 255] width 17 height 11
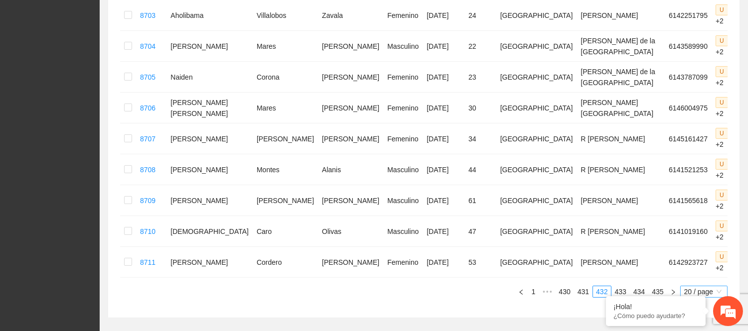
scroll to position [573, 0]
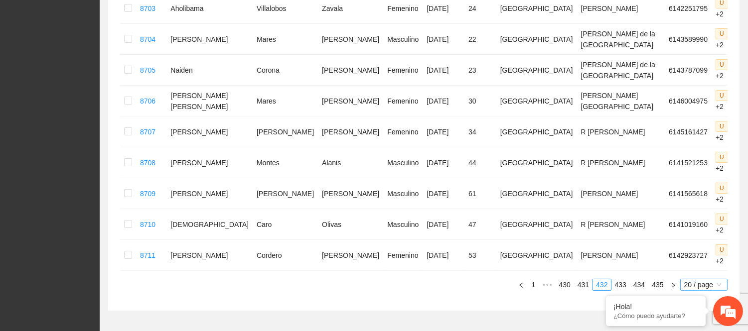
click at [701, 279] on span "20 / page" at bounding box center [703, 284] width 39 height 11
click at [0, 0] on em at bounding box center [0, 0] width 0 height 0
click at [698, 279] on span "20 / page" at bounding box center [703, 284] width 39 height 11
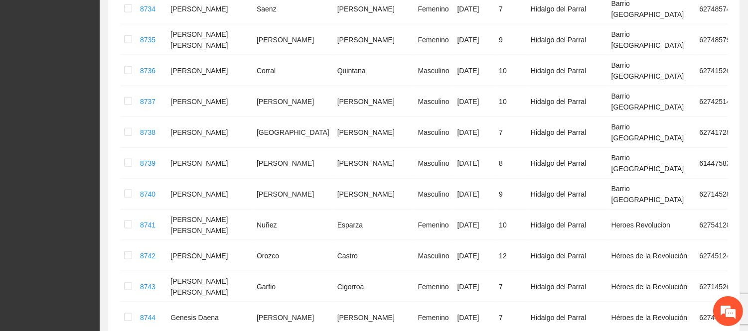
scroll to position [2538, 0]
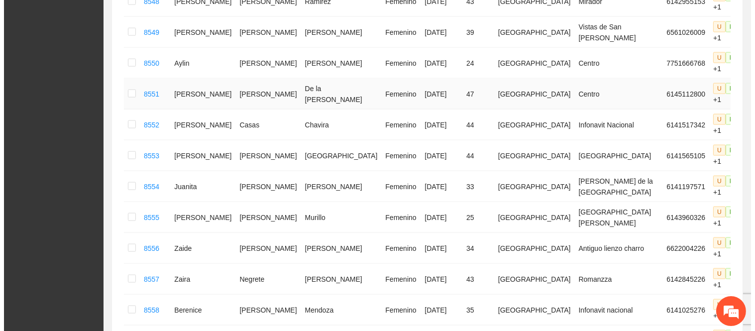
scroll to position [2648, 0]
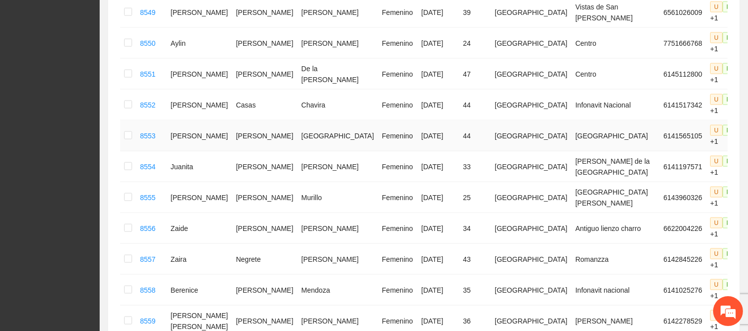
click at [751, 139] on icon "edit" at bounding box center [754, 135] width 7 height 7
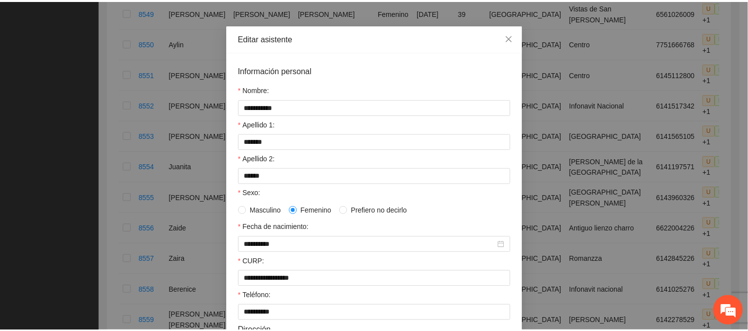
scroll to position [0, 0]
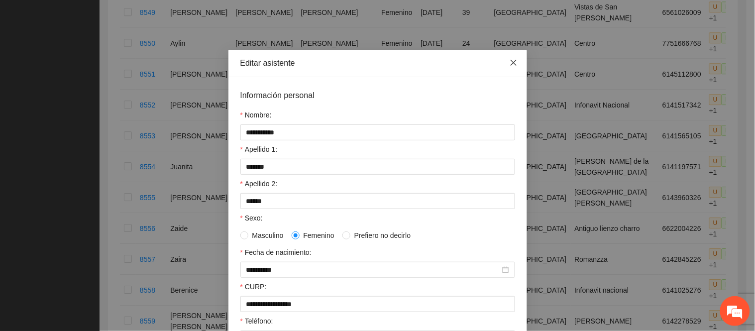
click at [516, 63] on span "Close" at bounding box center [514, 63] width 27 height 27
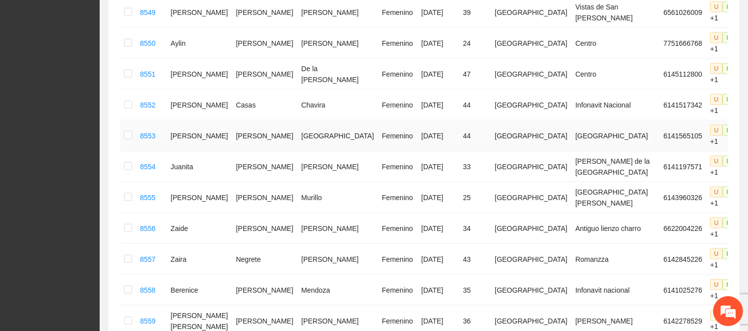
click at [193, 141] on td "Luz Alegria" at bounding box center [198, 136] width 65 height 31
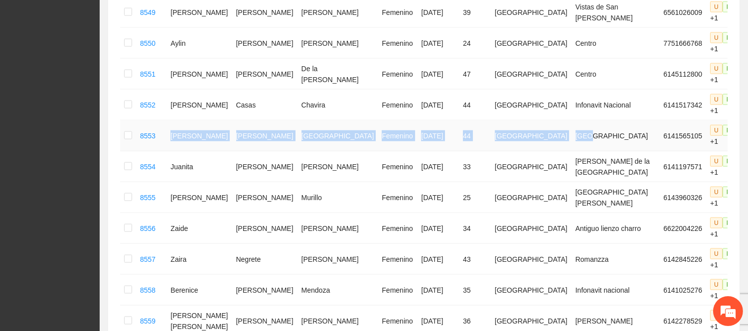
drag, startPoint x: 176, startPoint y: 141, endPoint x: 576, endPoint y: 137, distance: 399.9
click at [574, 137] on tr "8553 Luz Alegria Alvarez Madrid Femenino 31/08/1981 44 Chihuahua ROMA 614156510…" at bounding box center [453, 136] width 666 height 31
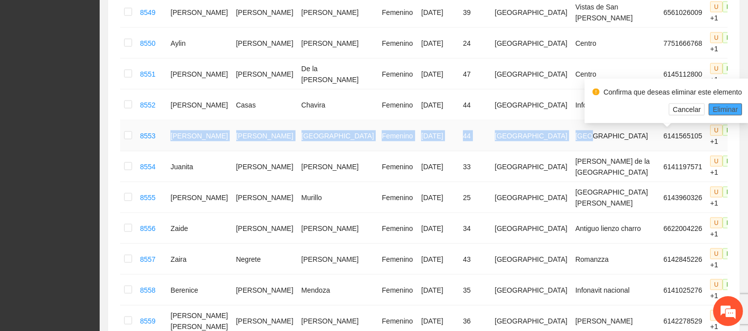
click at [729, 107] on span "Eliminar" at bounding box center [724, 109] width 25 height 11
